Goal: Task Accomplishment & Management: Use online tool/utility

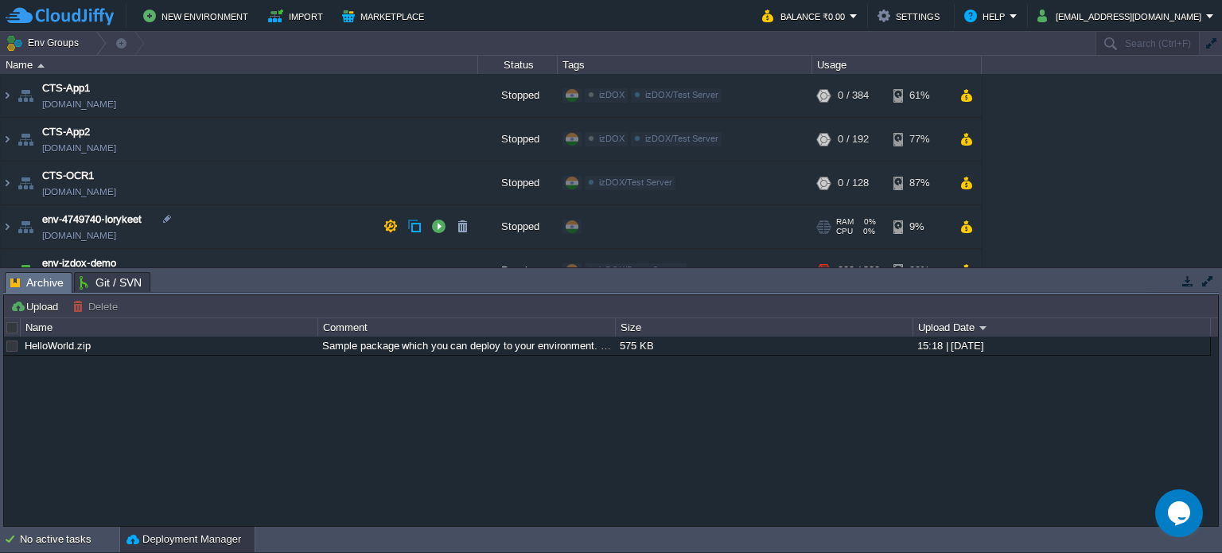
scroll to position [53, 0]
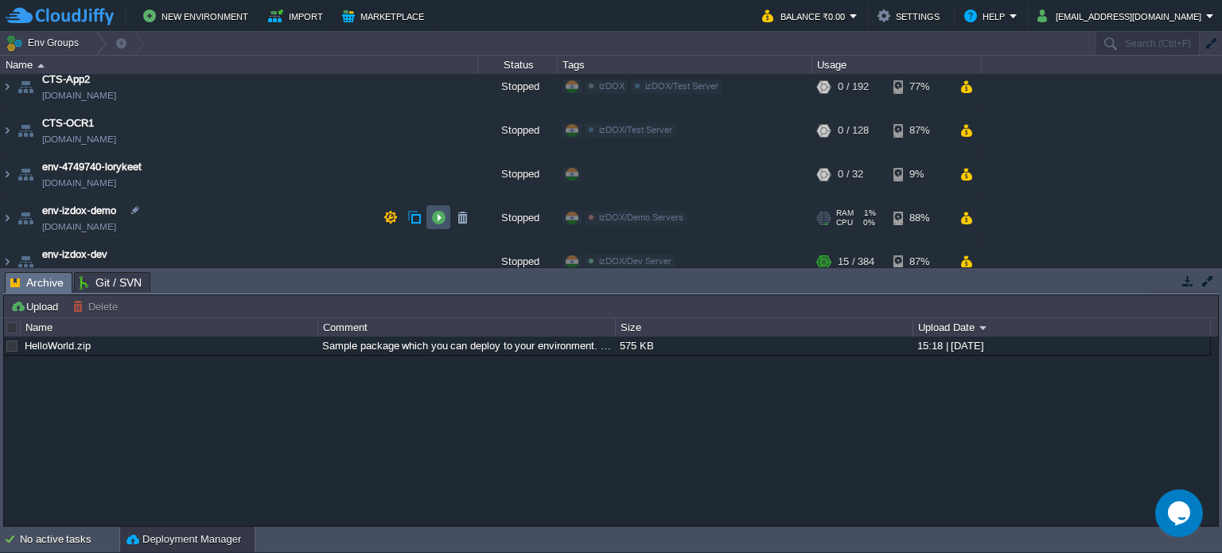
click at [436, 215] on button "button" at bounding box center [438, 217] width 14 height 14
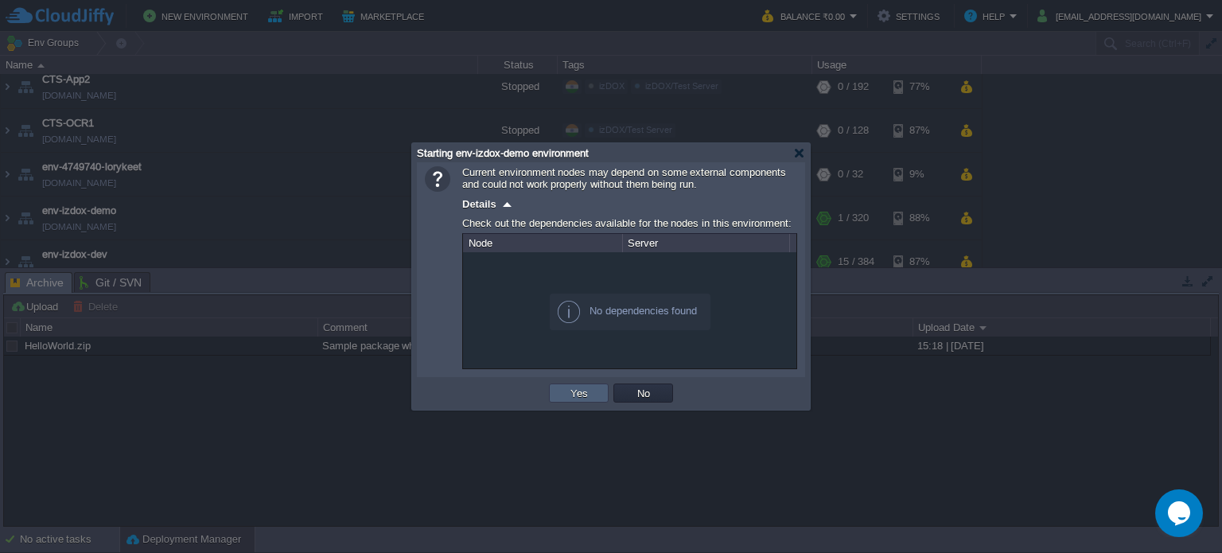
click at [570, 393] on button "Yes" at bounding box center [579, 393] width 27 height 14
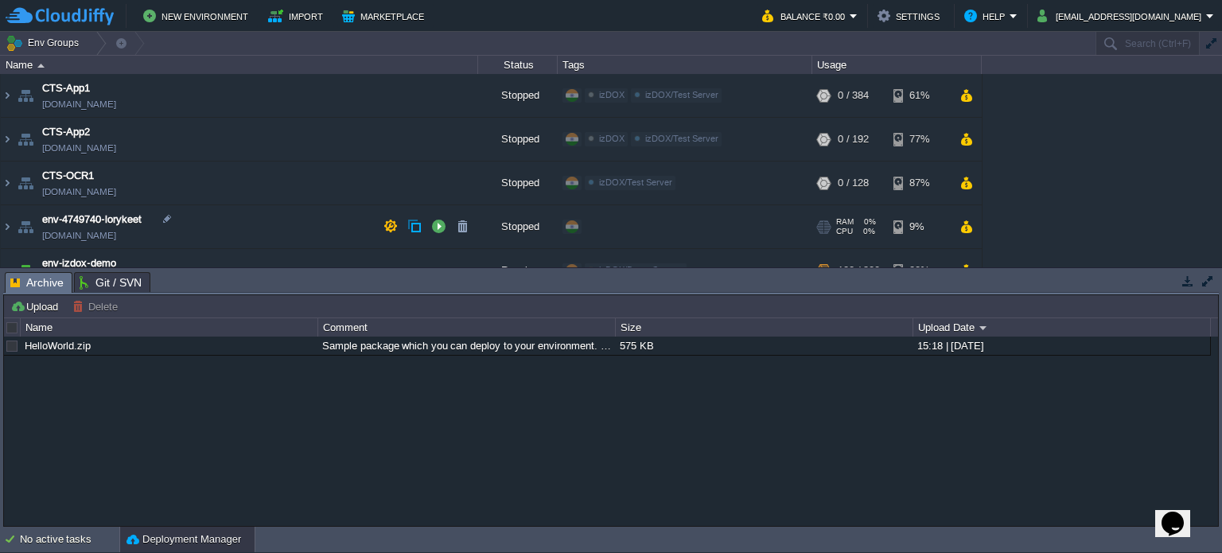
scroll to position [106, 0]
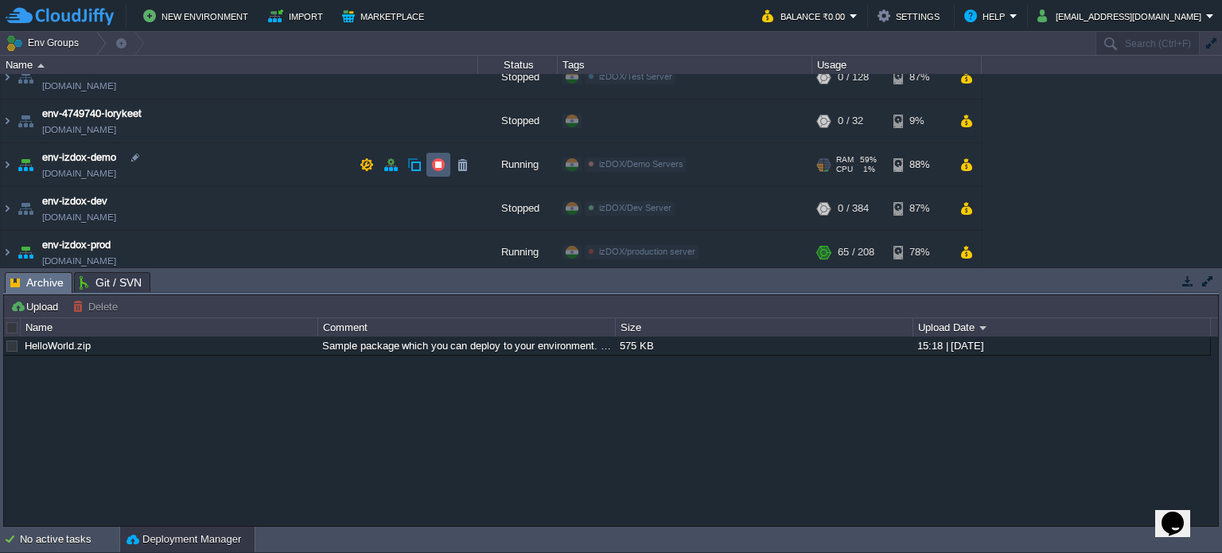
click at [438, 160] on button "button" at bounding box center [438, 165] width 14 height 14
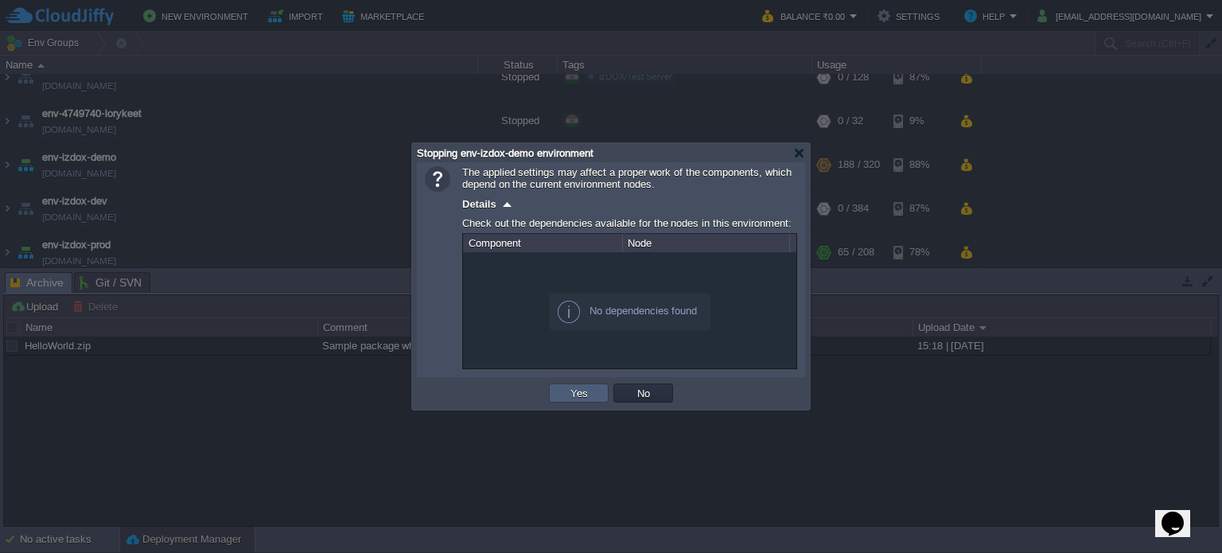
click at [599, 388] on td "Yes" at bounding box center [579, 393] width 60 height 19
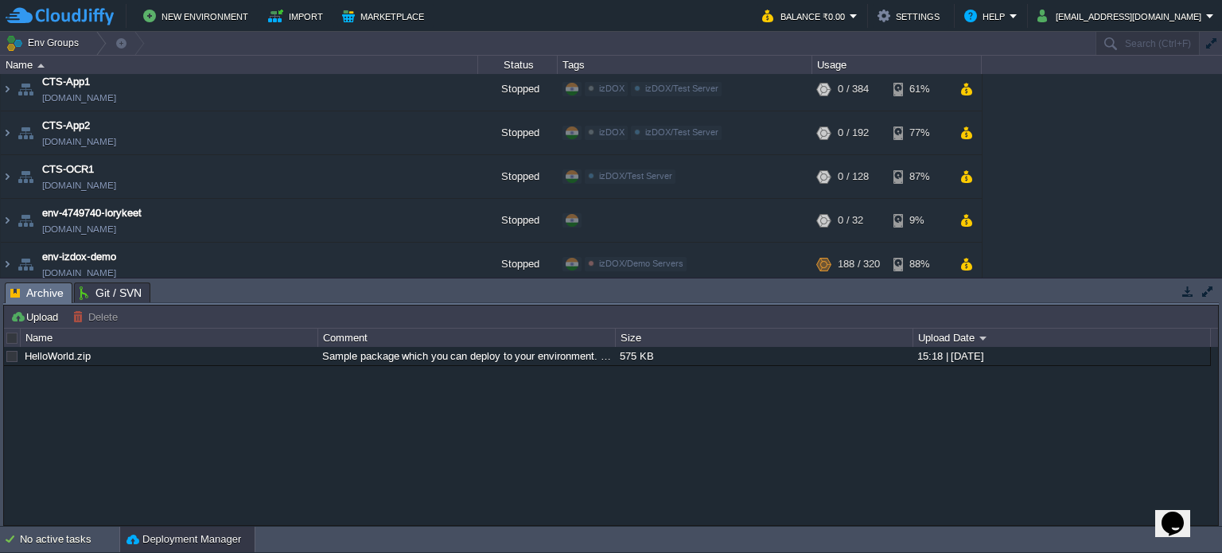
scroll to position [0, 0]
